Goal: Find contact information: Find contact information

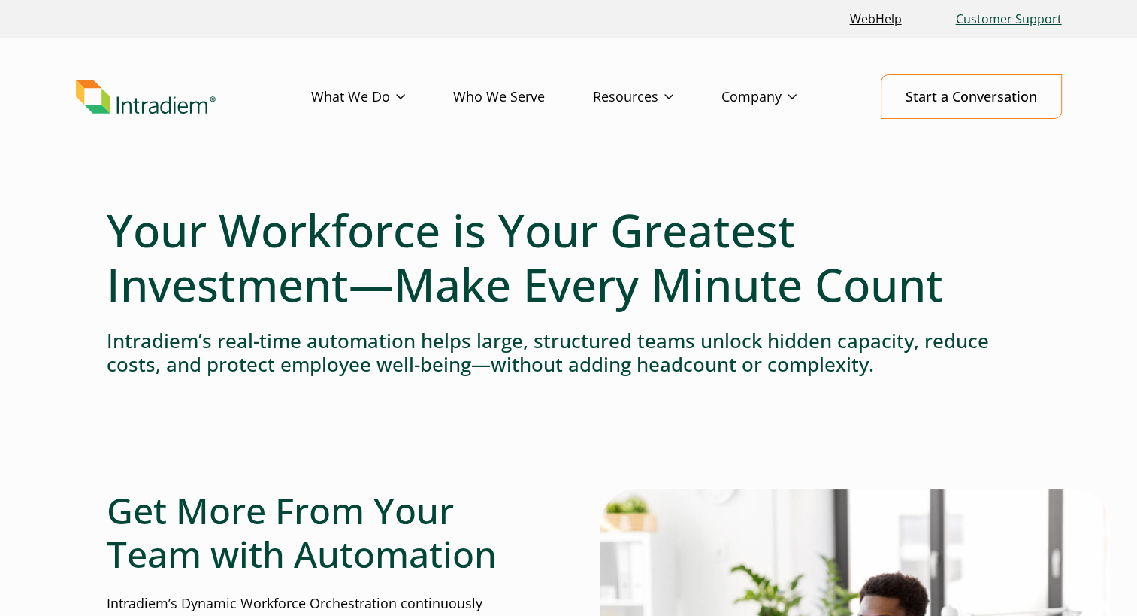
drag, startPoint x: 0, startPoint y: 0, endPoint x: 1022, endPoint y: 15, distance: 1022.5
click at [1022, 15] on link "Customer Support" at bounding box center [1009, 19] width 118 height 32
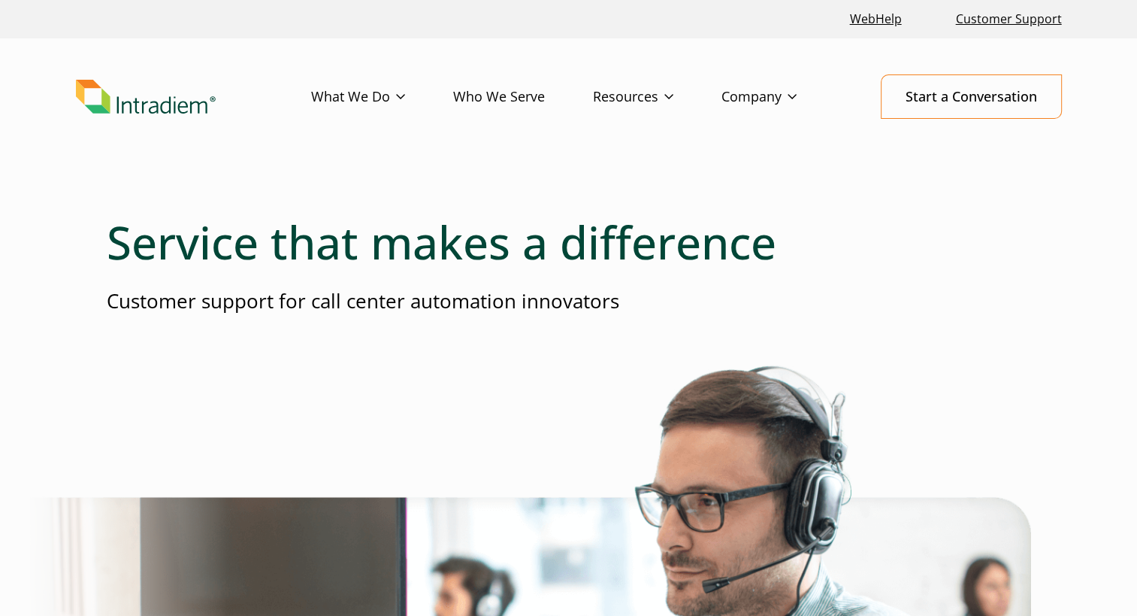
scroll to position [94, 0]
click at [750, 206] on link "Contact" at bounding box center [744, 212] width 44 height 17
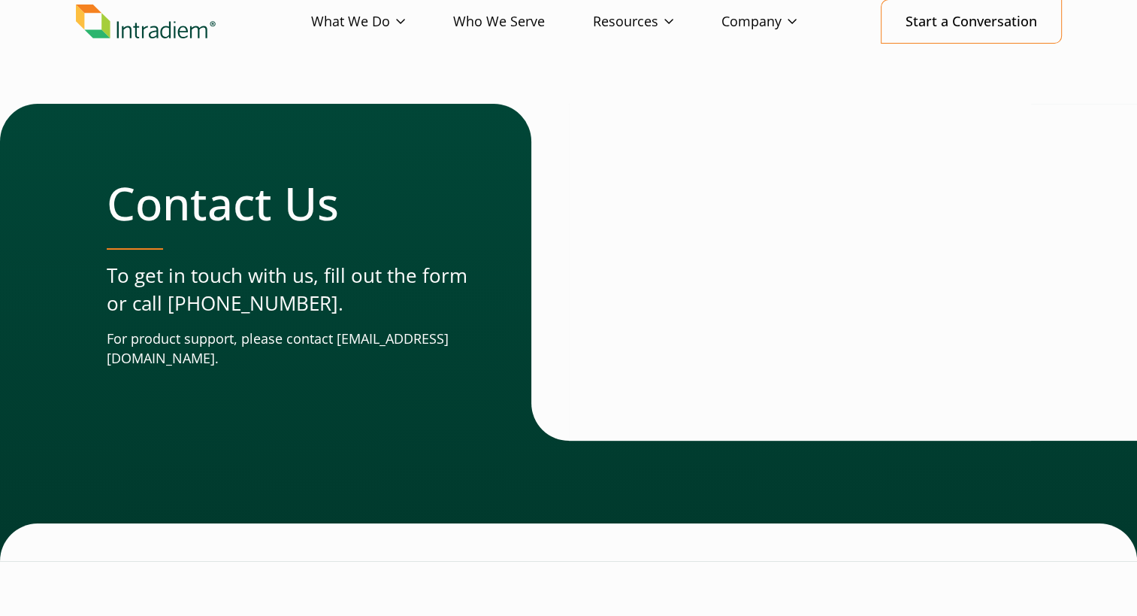
scroll to position [75, 0]
